Goal: Task Accomplishment & Management: Use online tool/utility

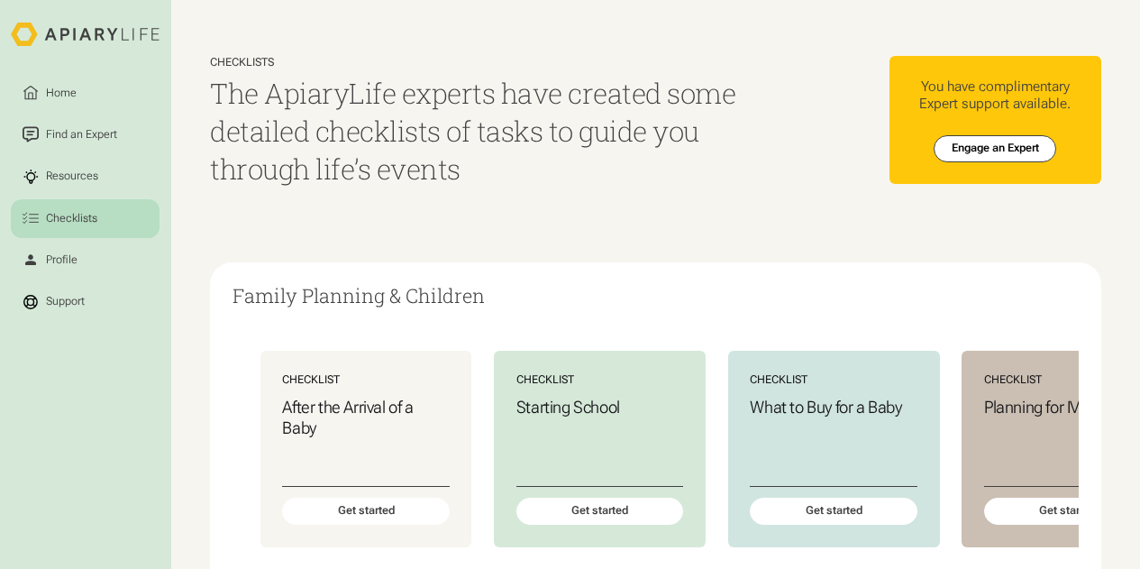
scroll to position [1465, 0]
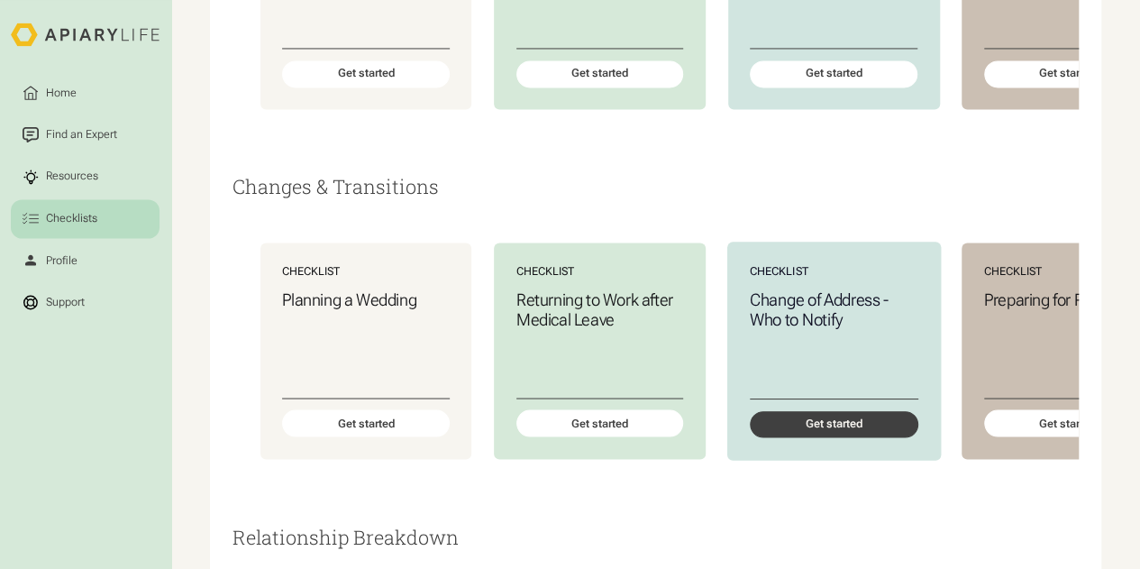
click at [804, 437] on div "Get started" at bounding box center [833, 423] width 168 height 27
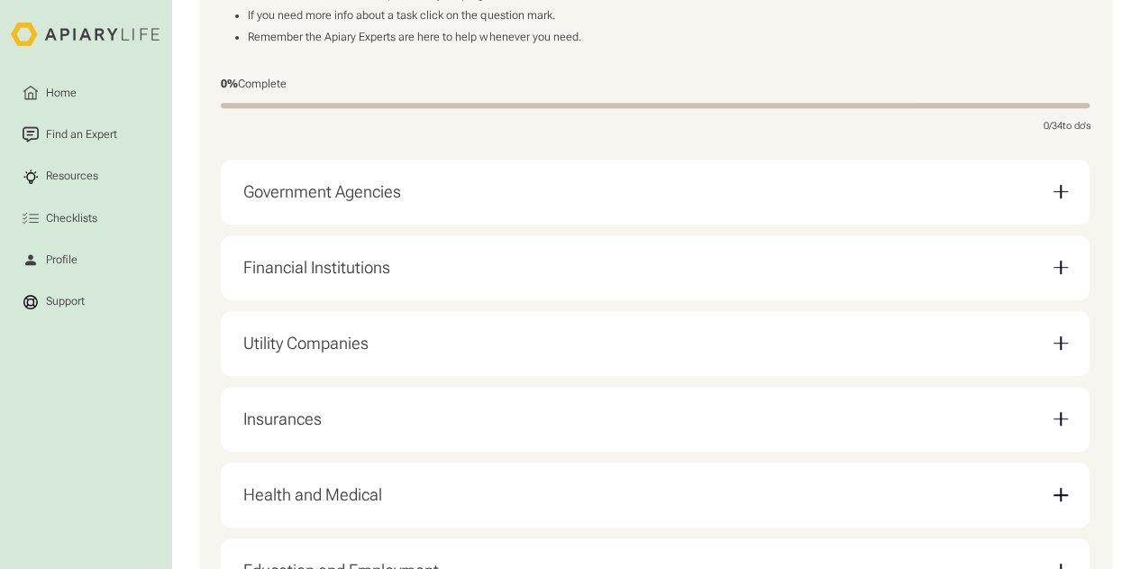
scroll to position [375, 0]
click at [877, 189] on div "Government Agencies" at bounding box center [655, 190] width 824 height 42
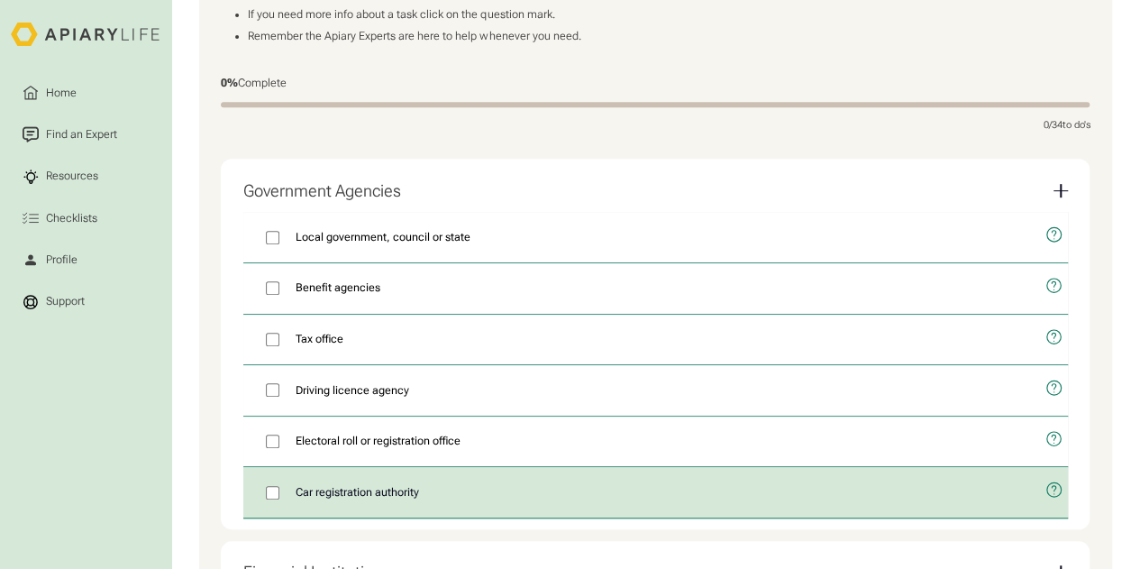
click at [426, 498] on label "Car registration authority" at bounding box center [638, 492] width 791 height 50
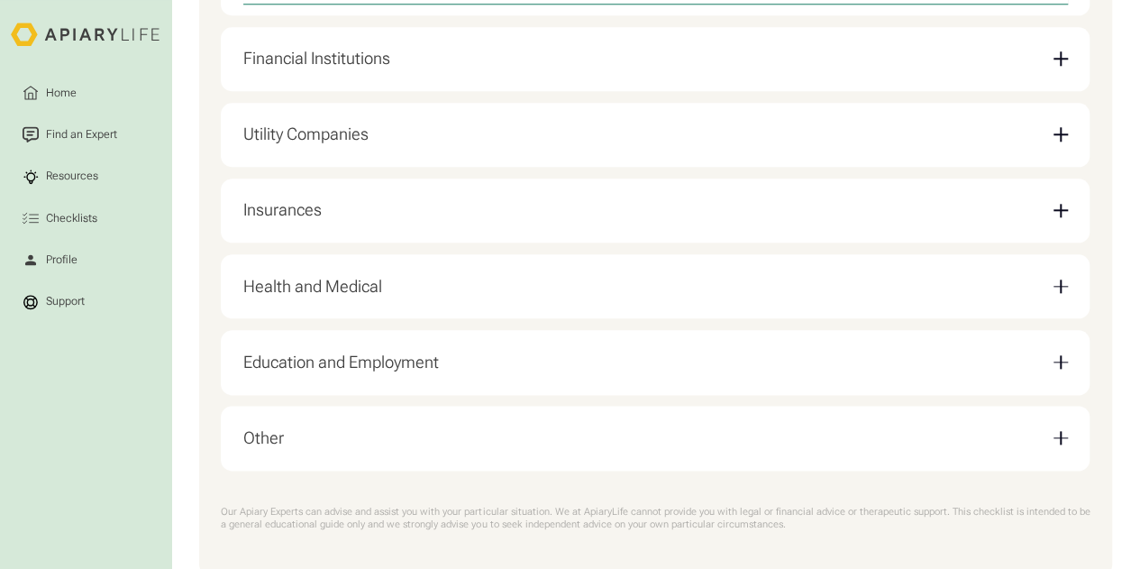
scroll to position [891, 0]
click at [299, 217] on div "Insurances" at bounding box center [282, 207] width 78 height 20
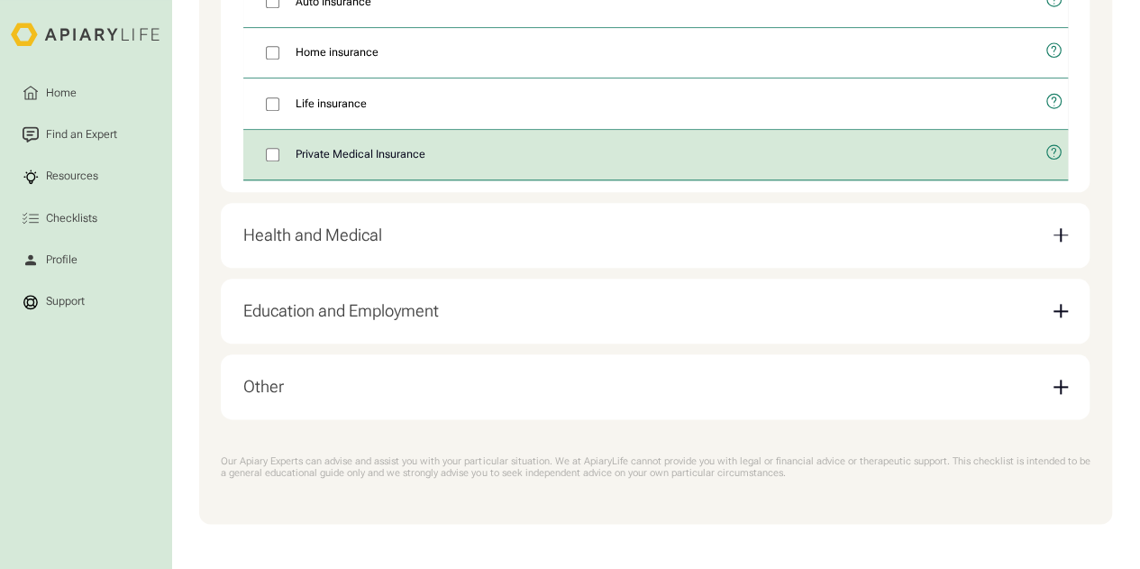
click at [329, 151] on span "Private Medical Insurance" at bounding box center [361, 154] width 130 height 17
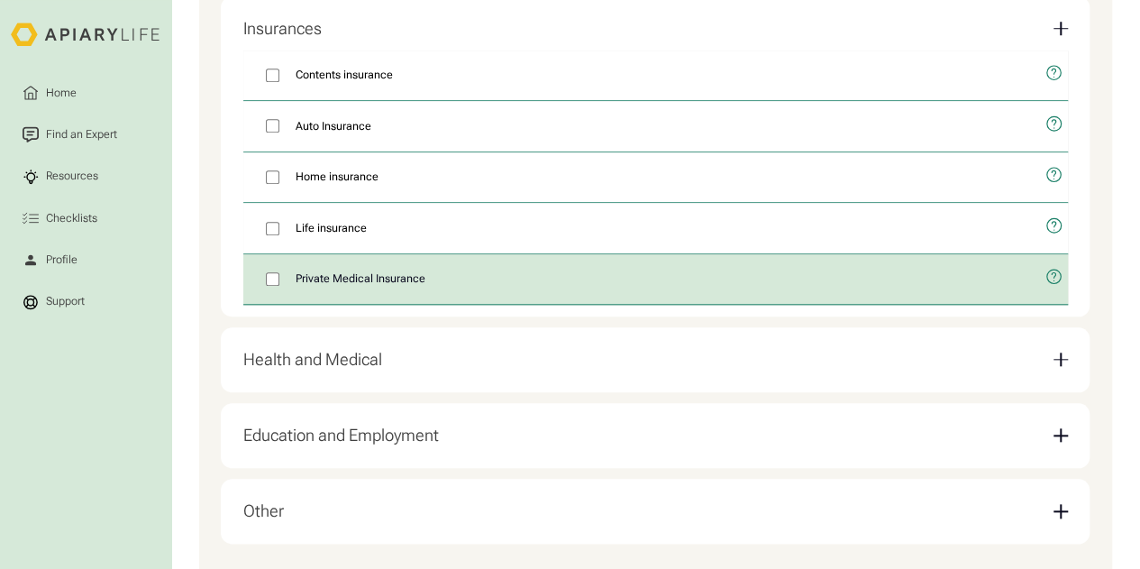
scroll to position [763, 0]
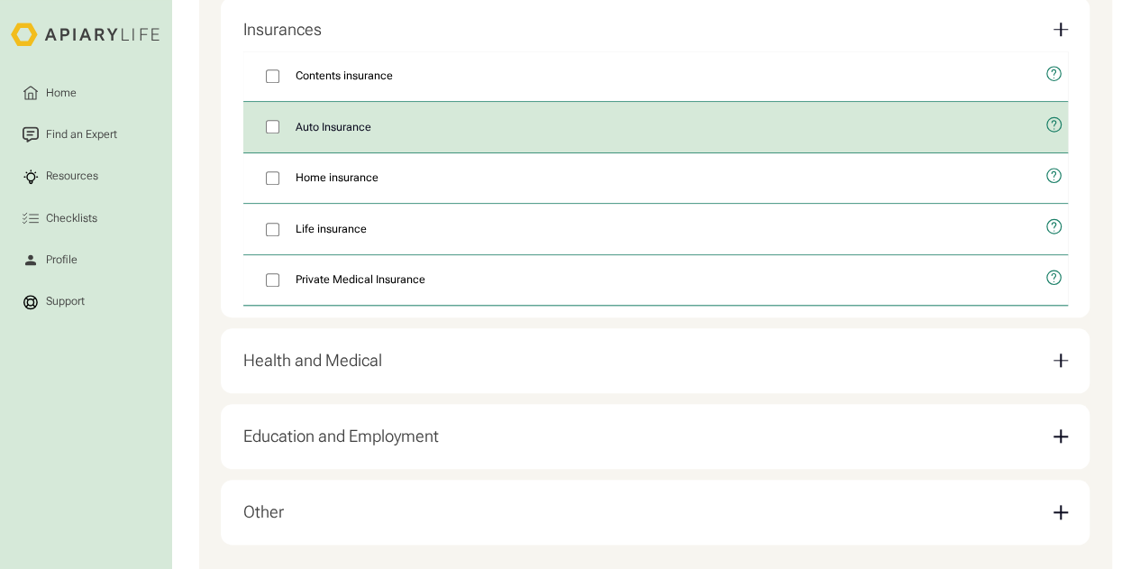
click at [303, 126] on span "Auto Insurance" at bounding box center [334, 127] width 76 height 17
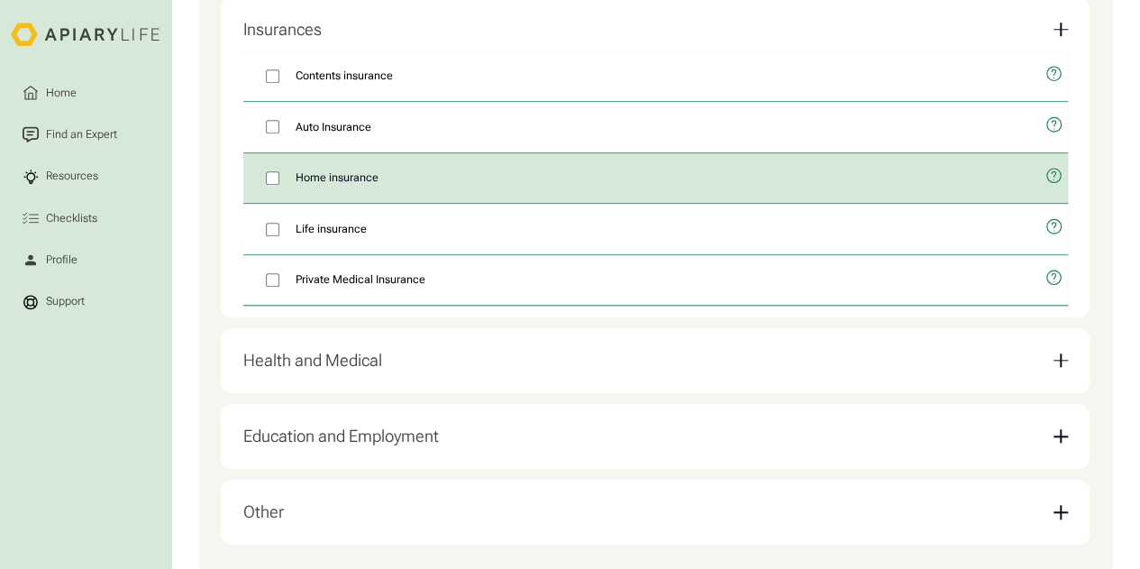
click at [296, 187] on span "Home insurance" at bounding box center [337, 177] width 83 height 17
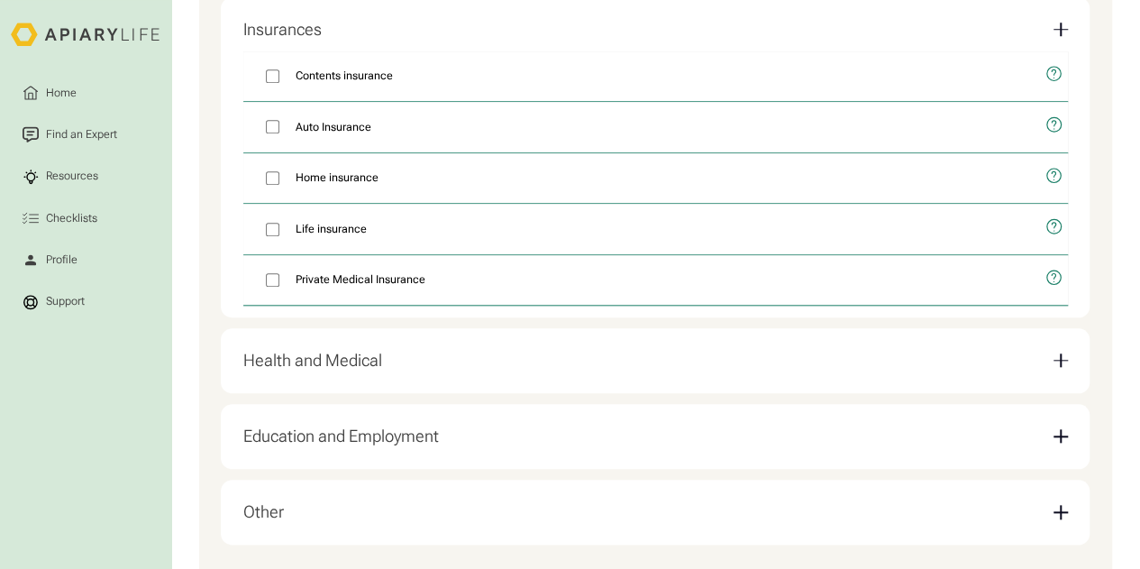
click at [364, 382] on div "Health and Medical" at bounding box center [655, 361] width 824 height 42
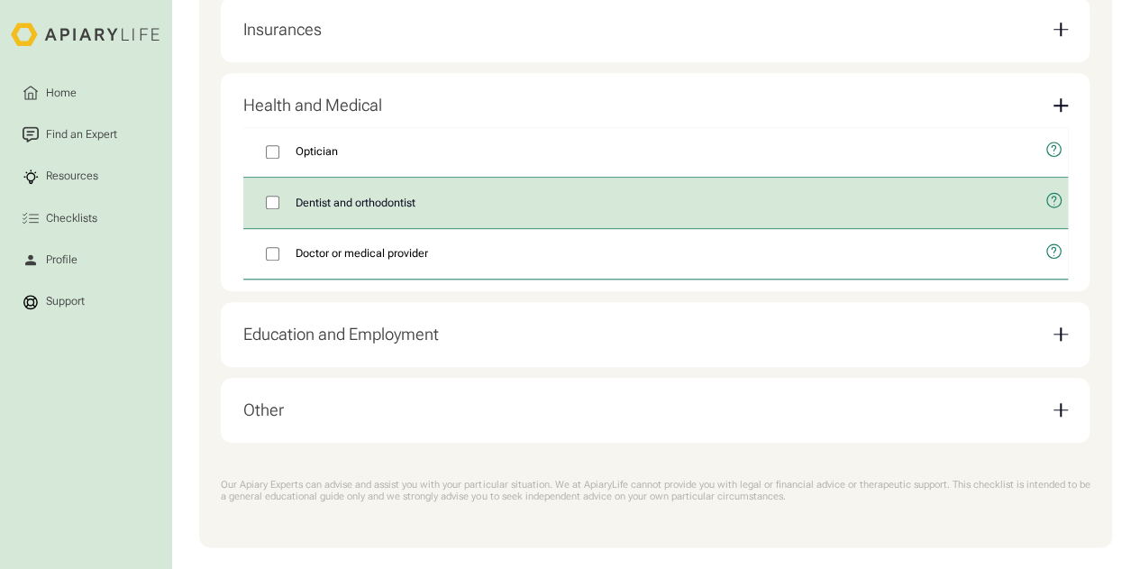
click at [411, 212] on span "Dentist and orthodontist" at bounding box center [356, 203] width 120 height 17
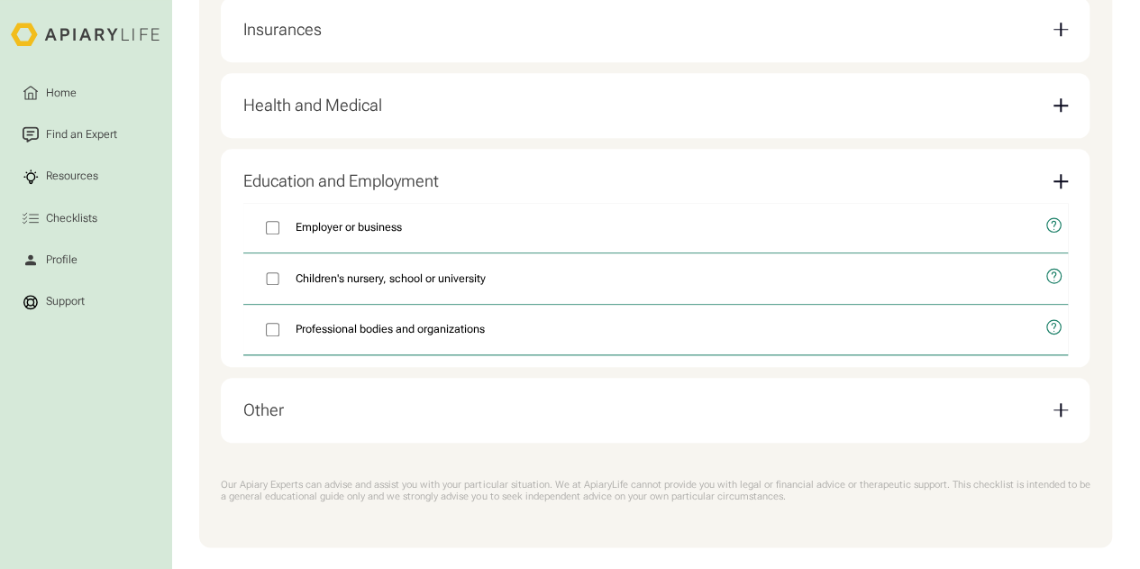
drag, startPoint x: 382, startPoint y: 338, endPoint x: 557, endPoint y: 471, distance: 219.9
click at [557, 471] on div "Our Apiary Experts can advise and assist you with your particular situation. We…" at bounding box center [655, 490] width 869 height 68
